Goal: Task Accomplishment & Management: Use online tool/utility

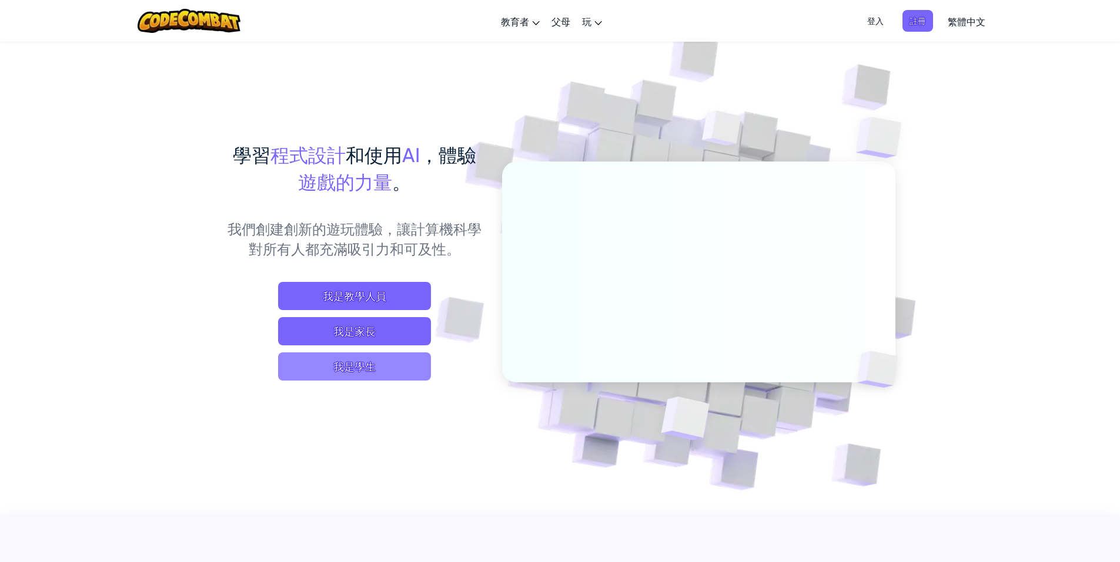
click at [357, 361] on span "我是學生" at bounding box center [354, 367] width 153 height 28
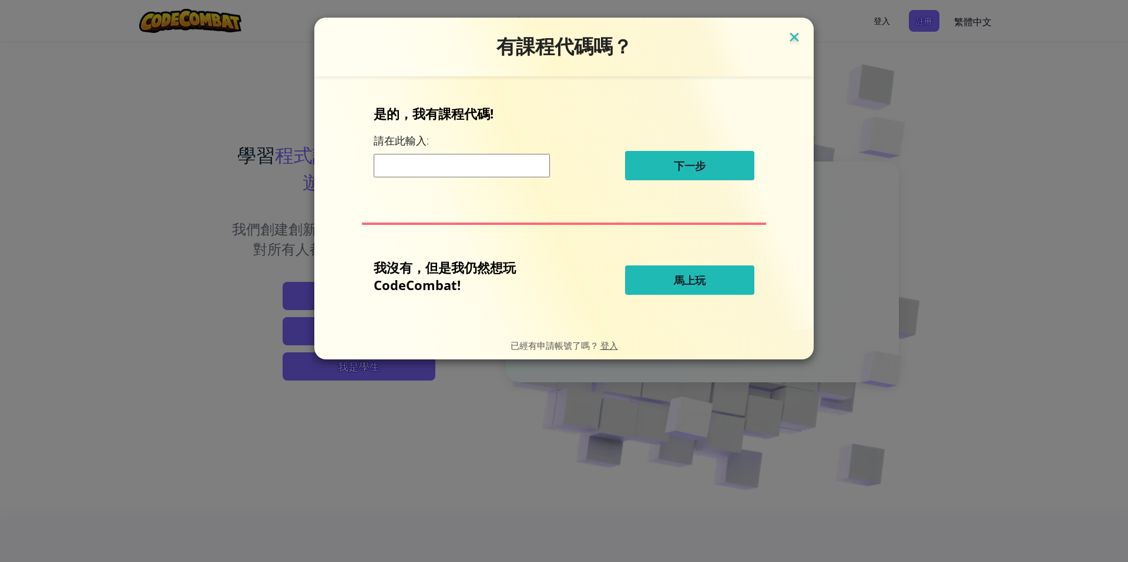
click at [797, 34] on img at bounding box center [794, 38] width 15 height 18
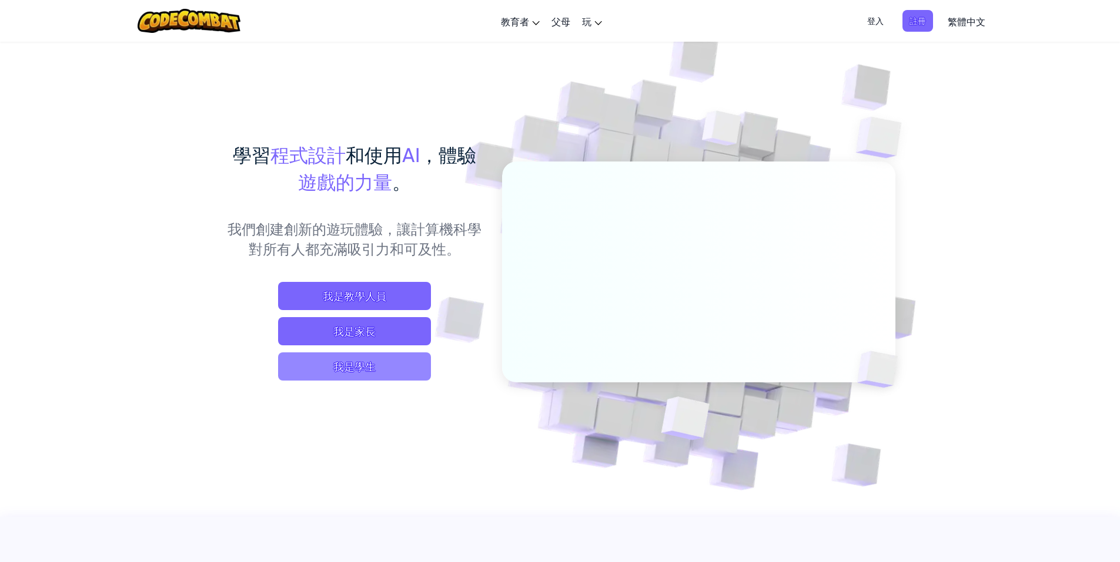
click at [364, 361] on span "我是學生" at bounding box center [354, 367] width 153 height 28
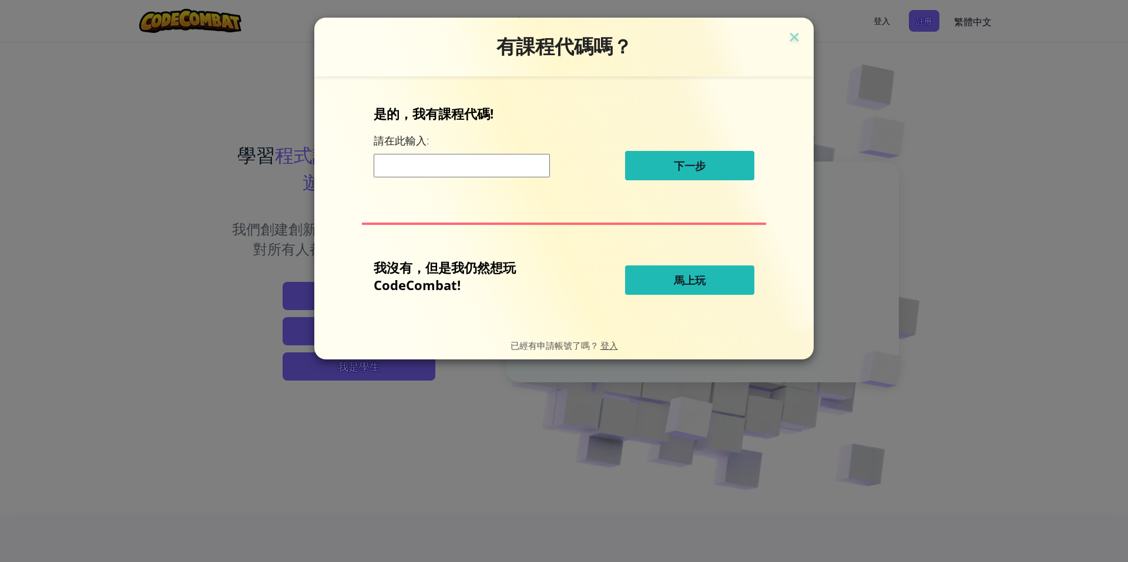
click at [726, 276] on button "馬上玩" at bounding box center [689, 280] width 129 height 29
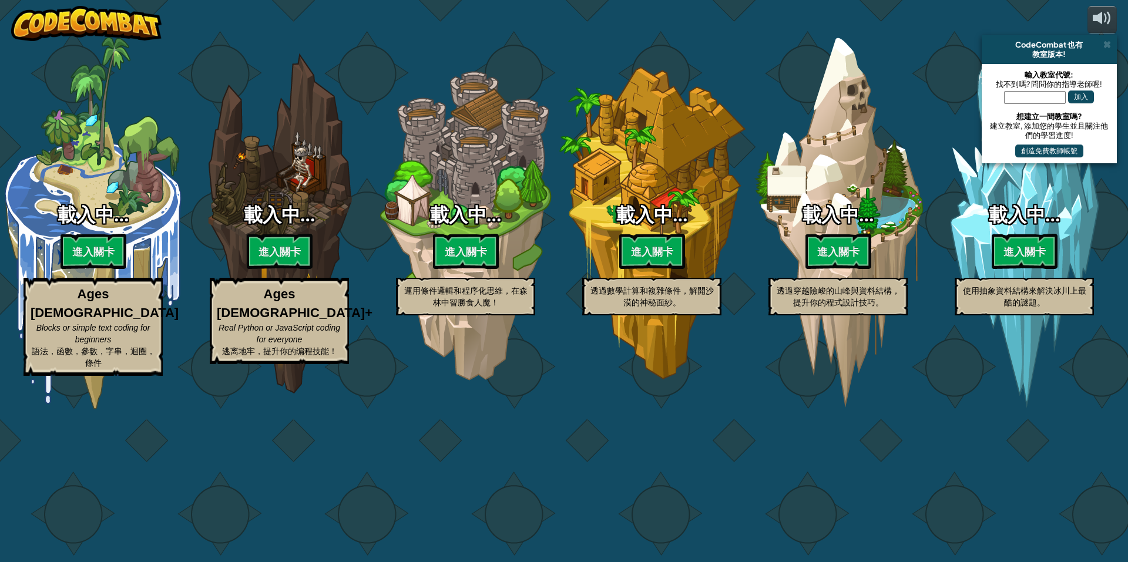
select select "zh-HANT"
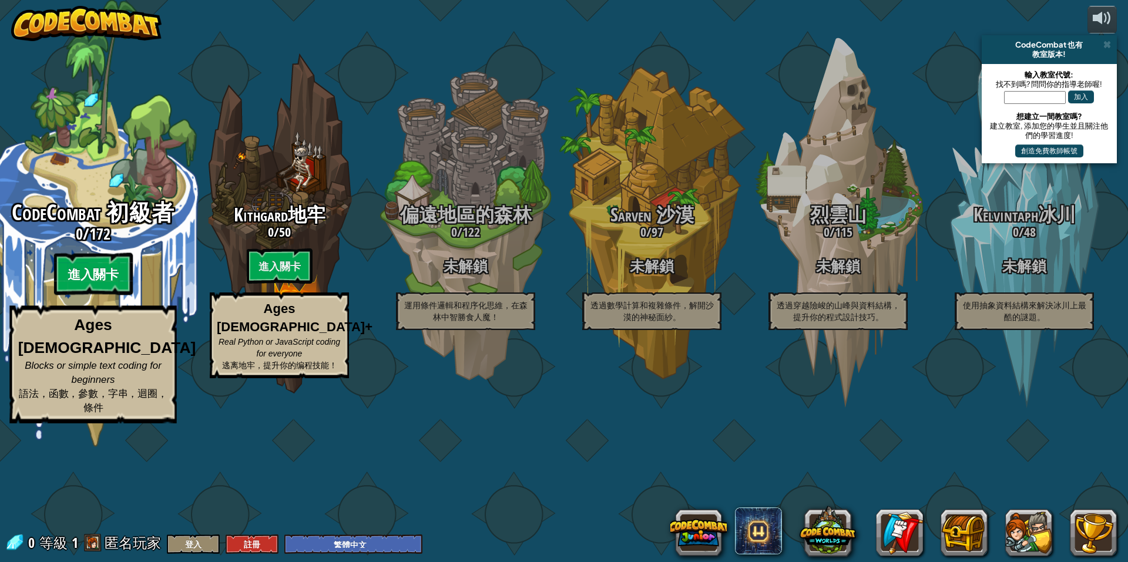
click at [116, 296] on btn "進入關卡" at bounding box center [92, 274] width 79 height 42
select select "zh-HANT"
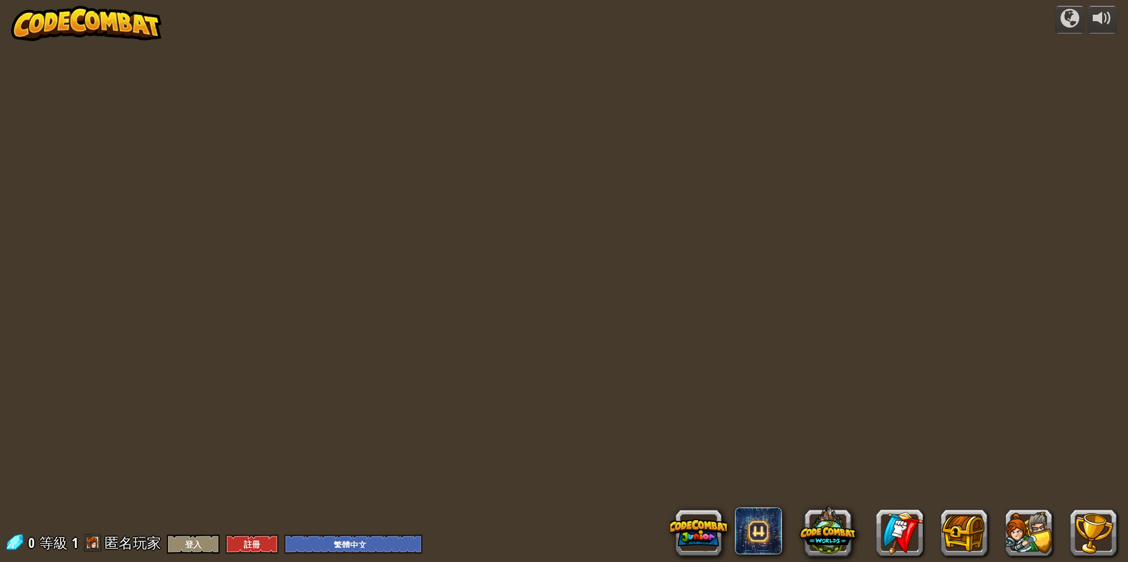
select select "zh-HANT"
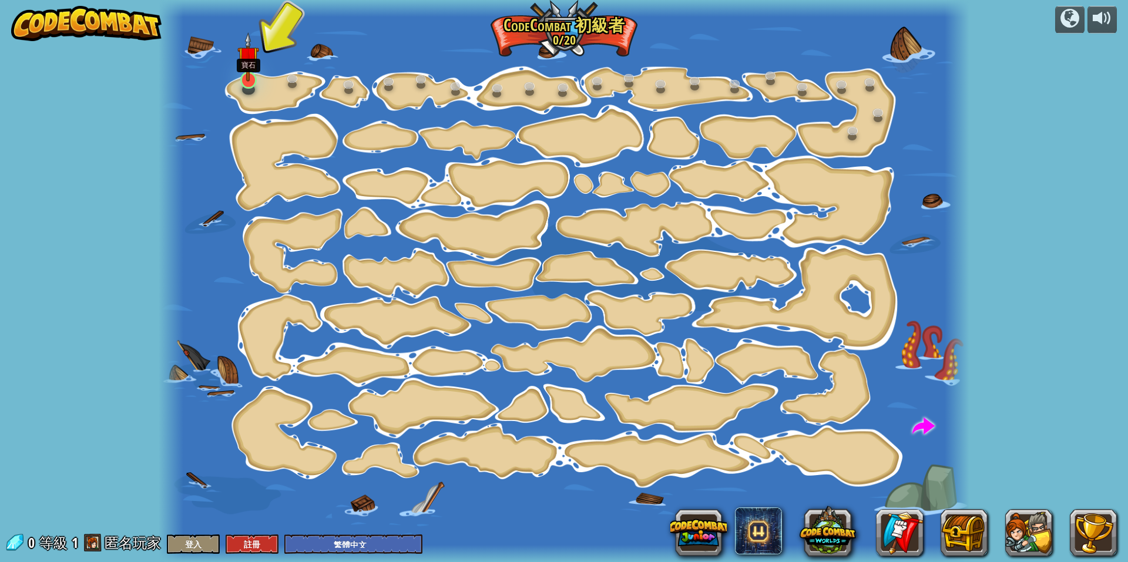
click at [249, 78] on img at bounding box center [248, 56] width 22 height 49
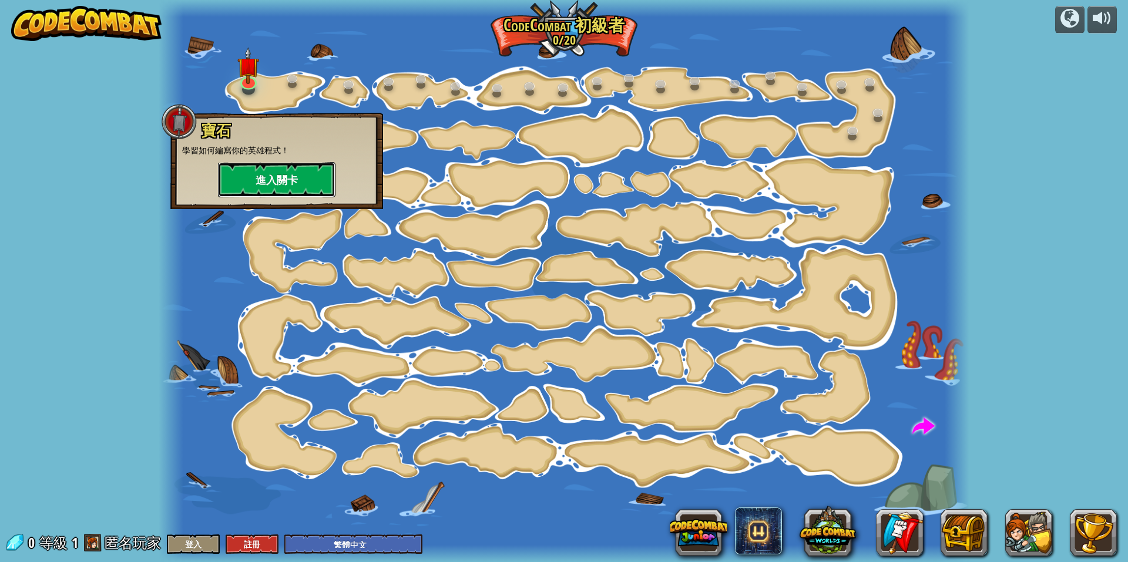
click at [286, 174] on button "進入關卡" at bounding box center [277, 179] width 118 height 35
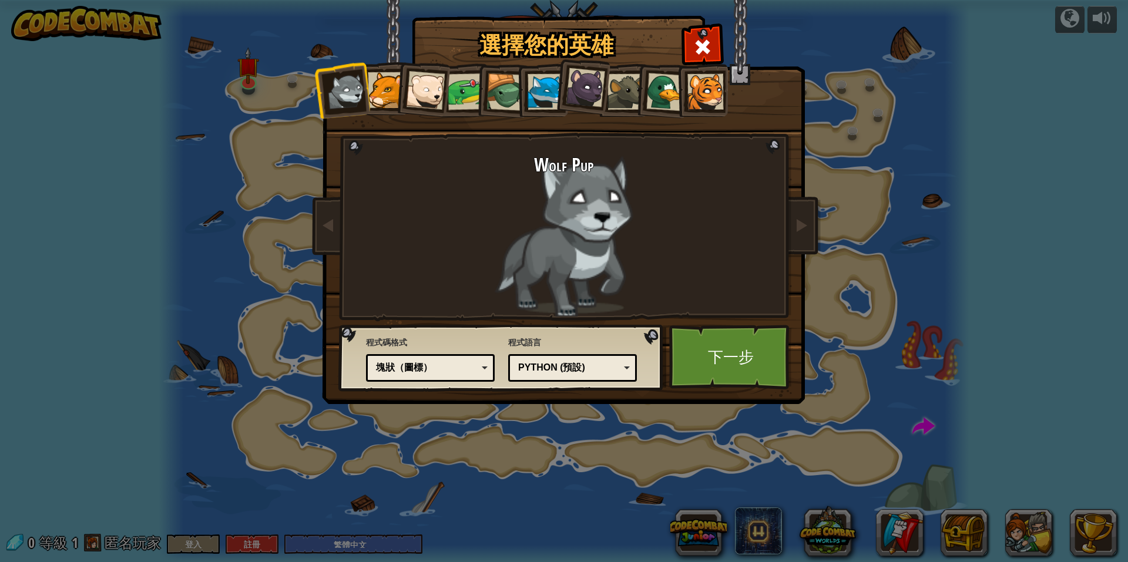
click at [376, 88] on div at bounding box center [386, 90] width 36 height 36
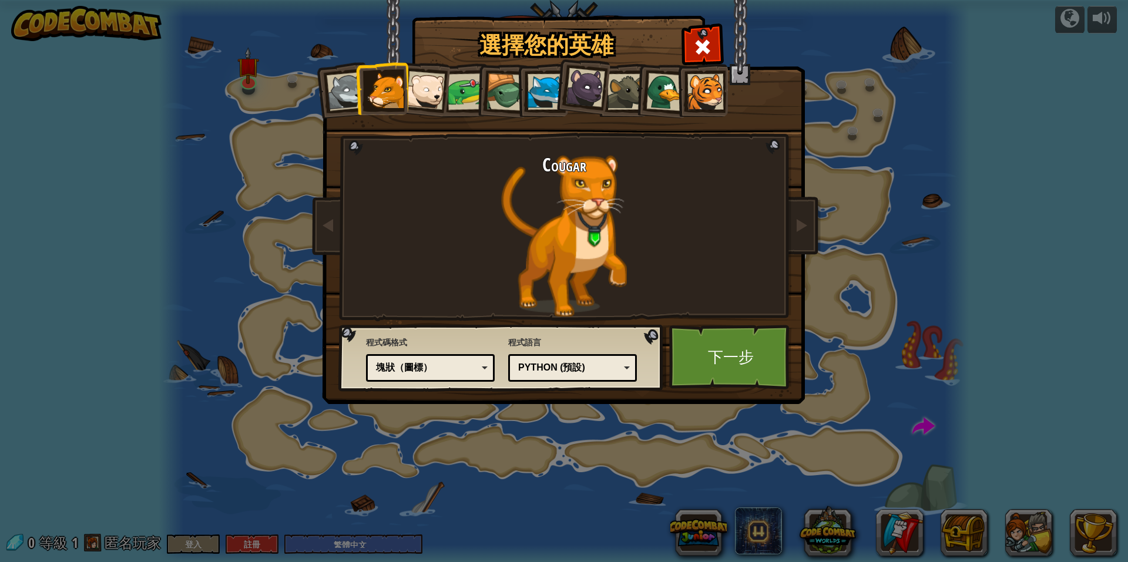
click at [659, 98] on div at bounding box center [666, 92] width 38 height 38
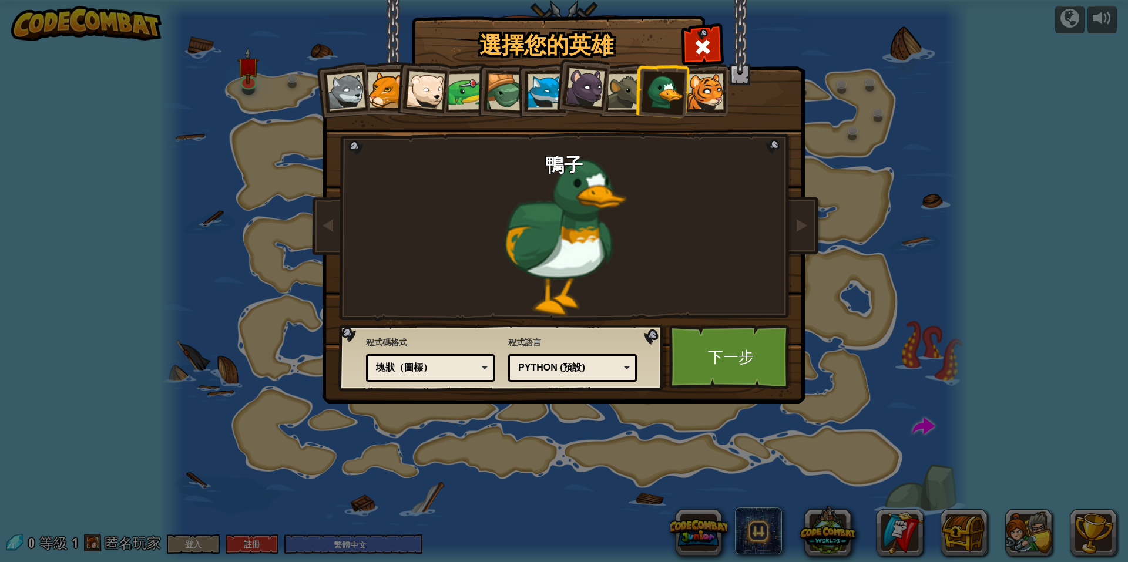
click at [575, 374] on div "Python (預設)" at bounding box center [569, 368] width 102 height 14
click at [647, 344] on div "程式碼格式 文字代碼 塊和代碼 塊狀 塊狀（圖標） 塊狀（圖標） 文字代碼 - 在真正的代碼編輯器中輸入基於文本的代碼 塊和代碼 - 块和文本代碼並排 塊狀 …" at bounding box center [502, 358] width 318 height 60
click at [434, 371] on div "塊狀（圖標）" at bounding box center [427, 368] width 102 height 14
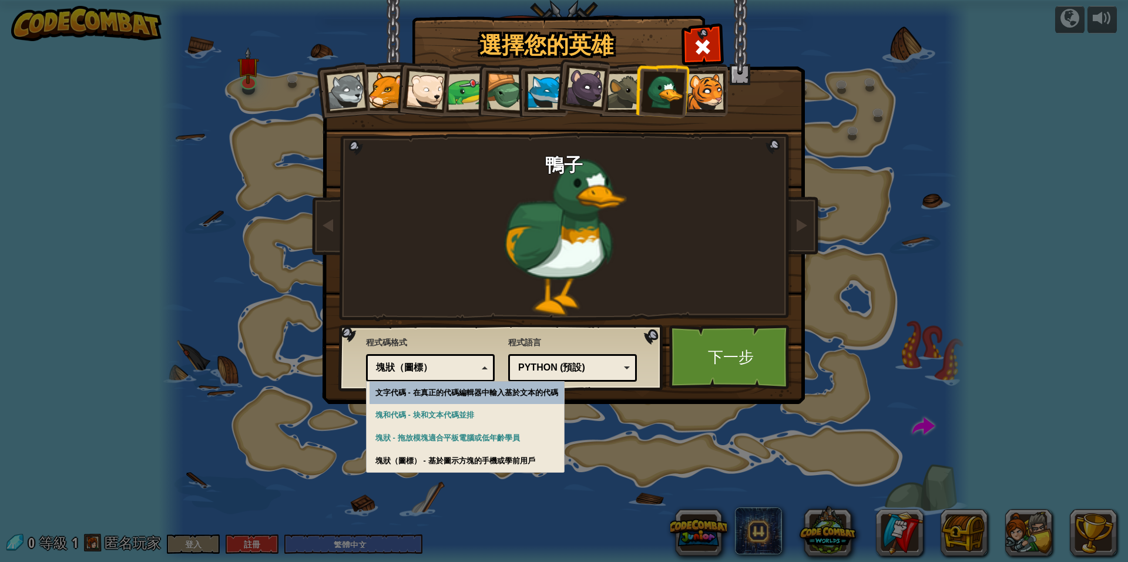
click at [434, 371] on div "塊狀（圖標）" at bounding box center [427, 368] width 102 height 14
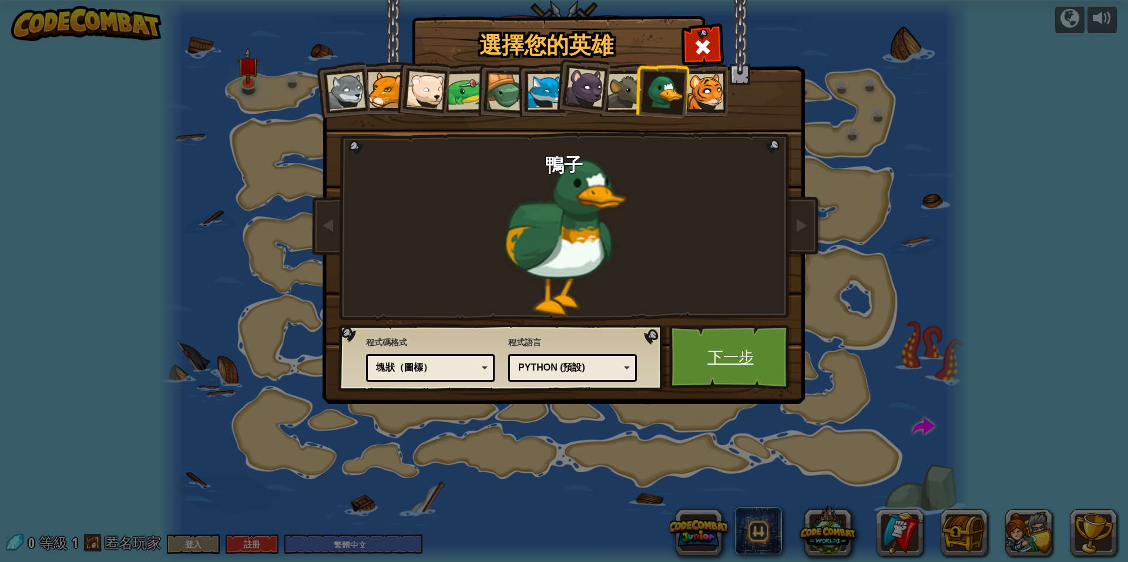
click at [722, 345] on link "下一步" at bounding box center [730, 357] width 123 height 65
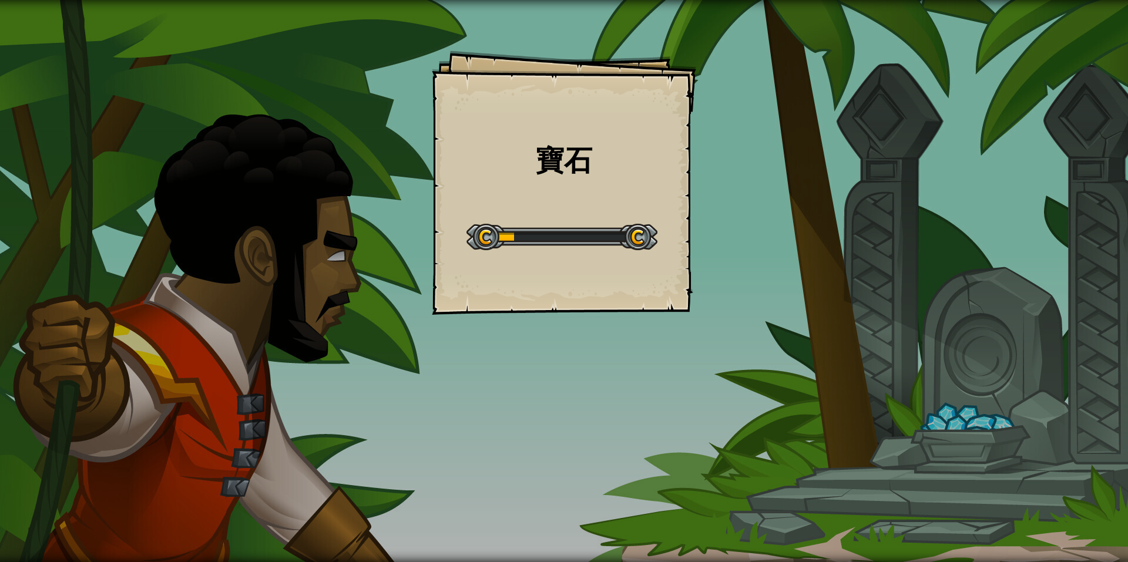
click at [642, 238] on div at bounding box center [562, 237] width 191 height 26
